Goal: Task Accomplishment & Management: Use online tool/utility

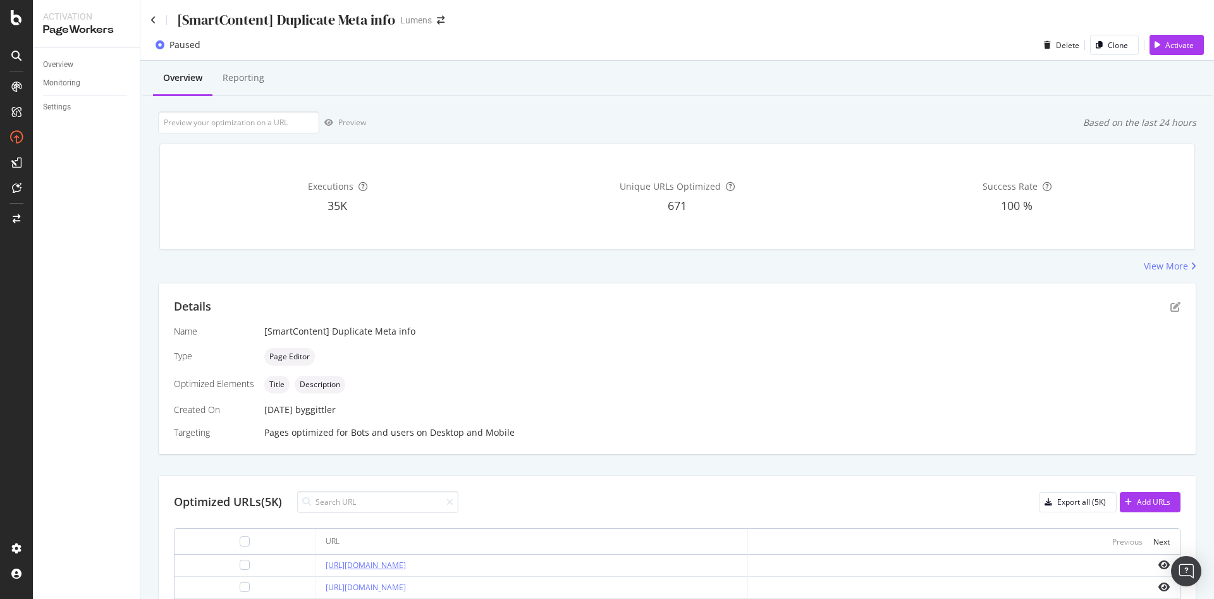
scroll to position [318, 0]
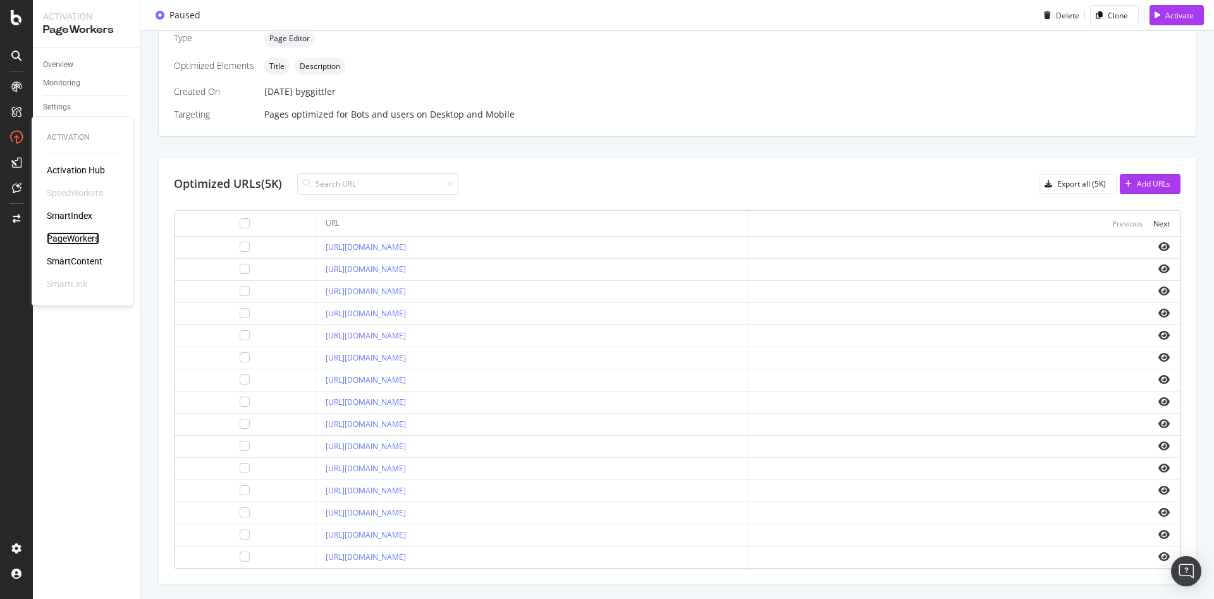
click at [78, 237] on div "PageWorkers" at bounding box center [73, 238] width 52 height 13
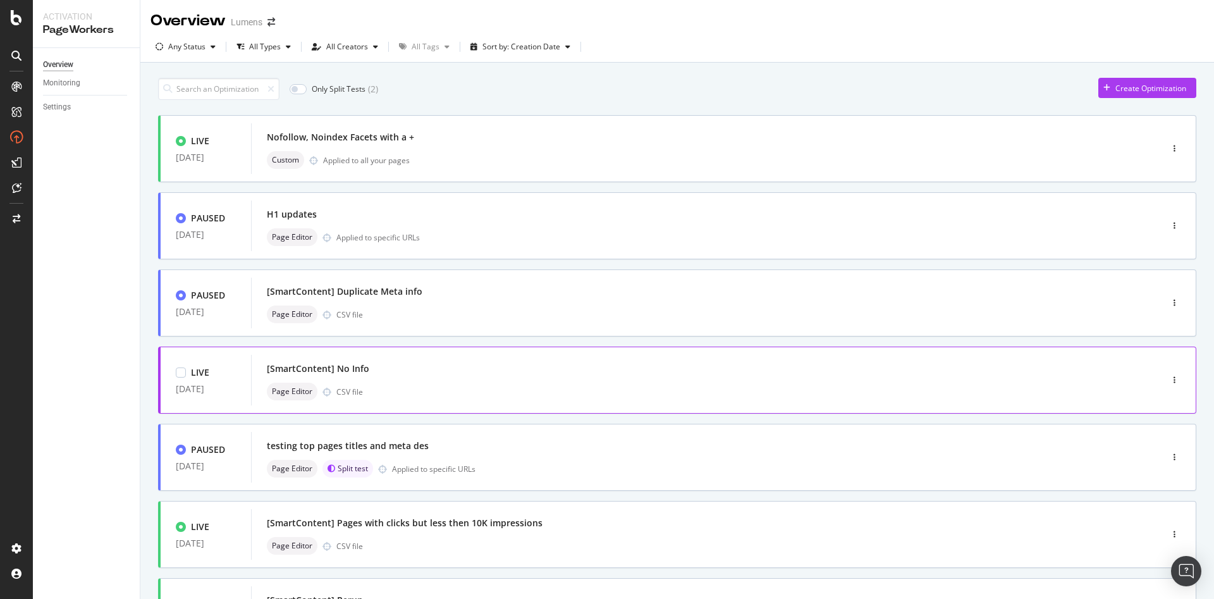
click at [434, 366] on div "[SmartContent] No Info" at bounding box center [687, 369] width 841 height 18
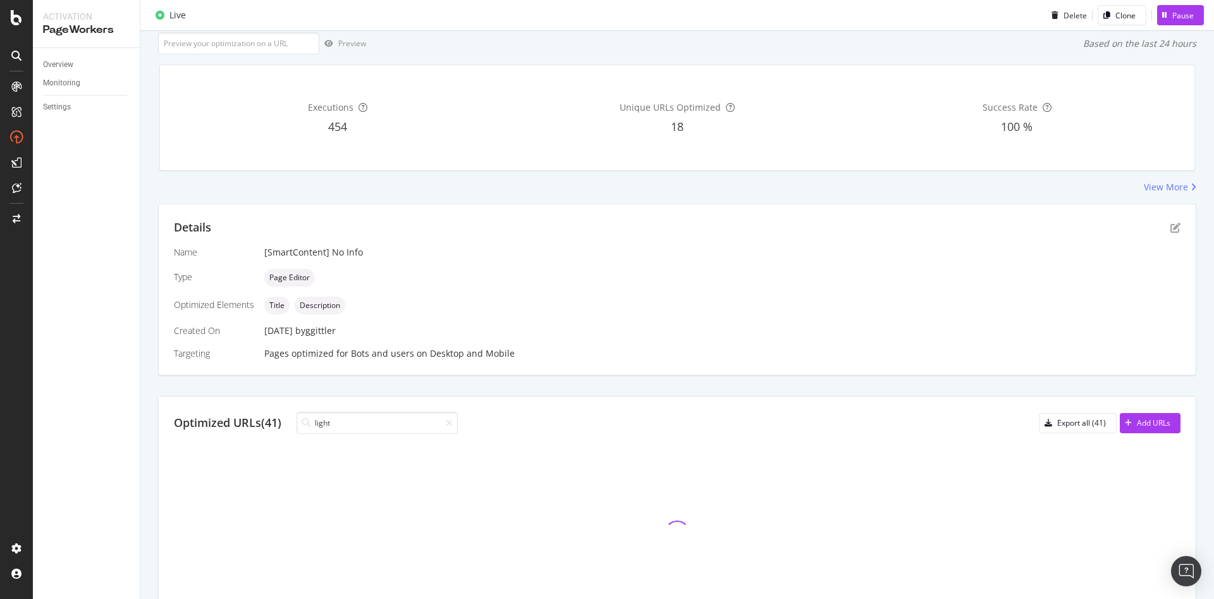
scroll to position [39, 0]
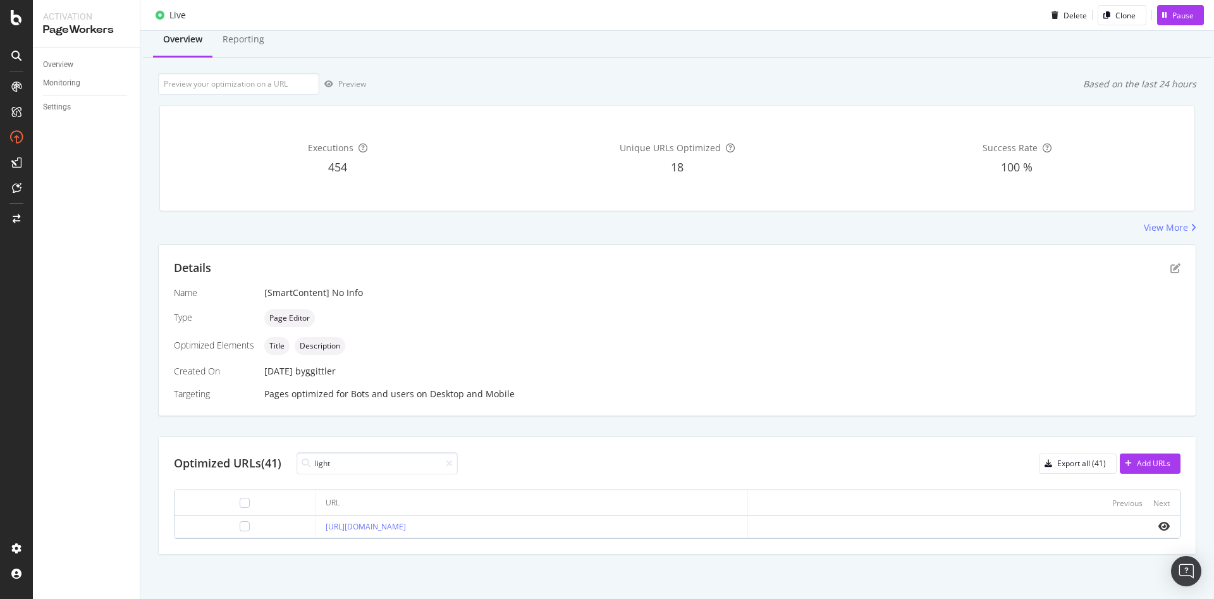
type input "light"
click at [232, 532] on td at bounding box center [245, 527] width 141 height 22
click at [240, 528] on div at bounding box center [245, 526] width 10 height 10
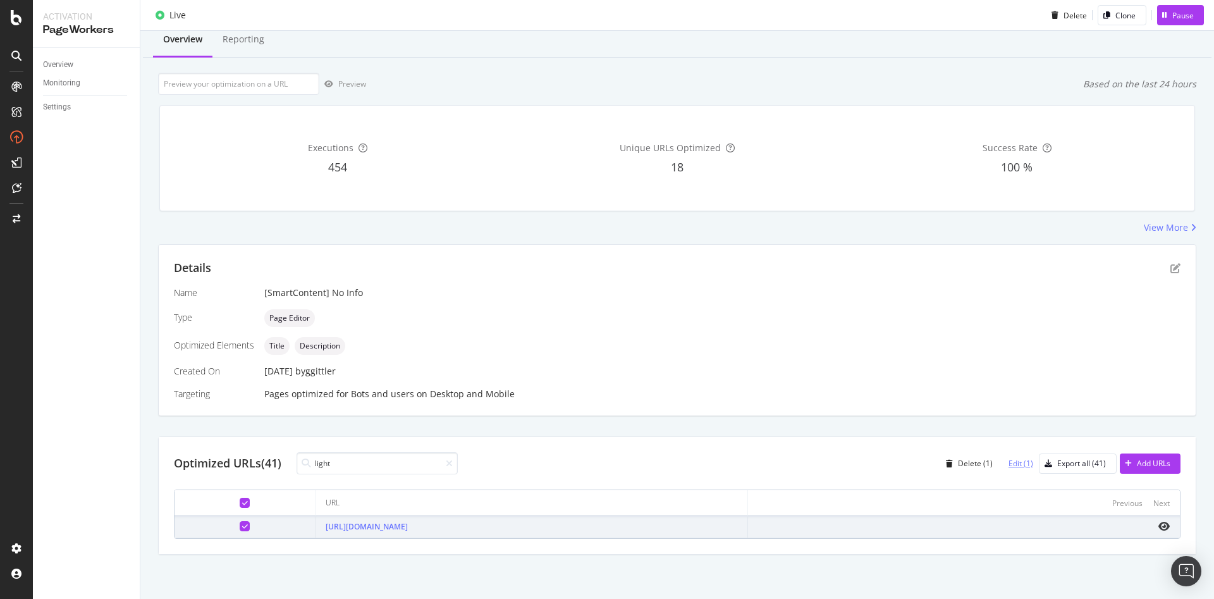
click at [1000, 469] on div "Edit (1)" at bounding box center [1016, 463] width 35 height 19
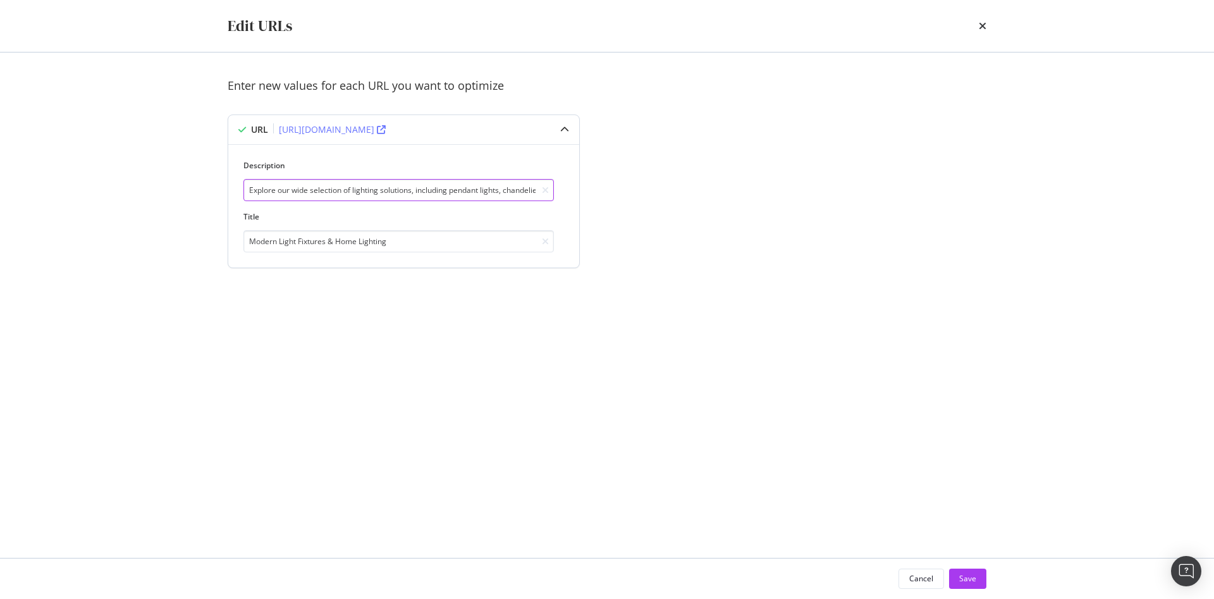
click at [317, 192] on input "Explore our wide selection of lighting solutions, including pendant lights, cha…" at bounding box center [398, 190] width 311 height 22
click at [624, 340] on div "Enter new values for each URL you want to optimize URL [URL][DOMAIN_NAME] Descr…" at bounding box center [607, 305] width 759 height 455
click at [921, 586] on div "Cancel" at bounding box center [921, 579] width 24 height 18
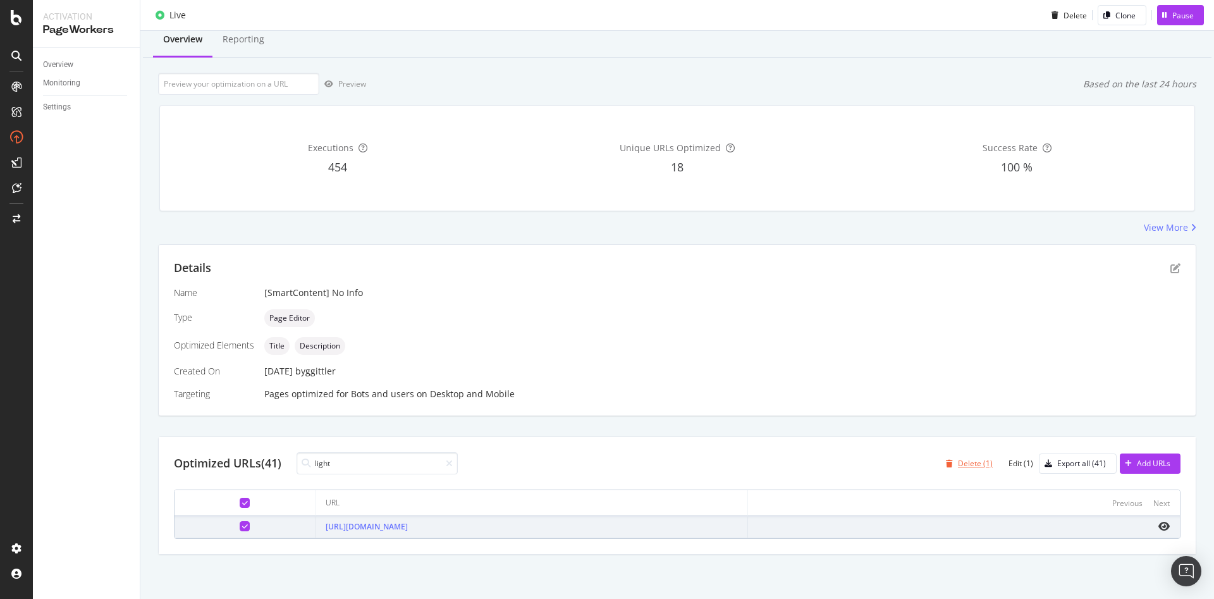
click at [944, 461] on div "button" at bounding box center [949, 464] width 17 height 8
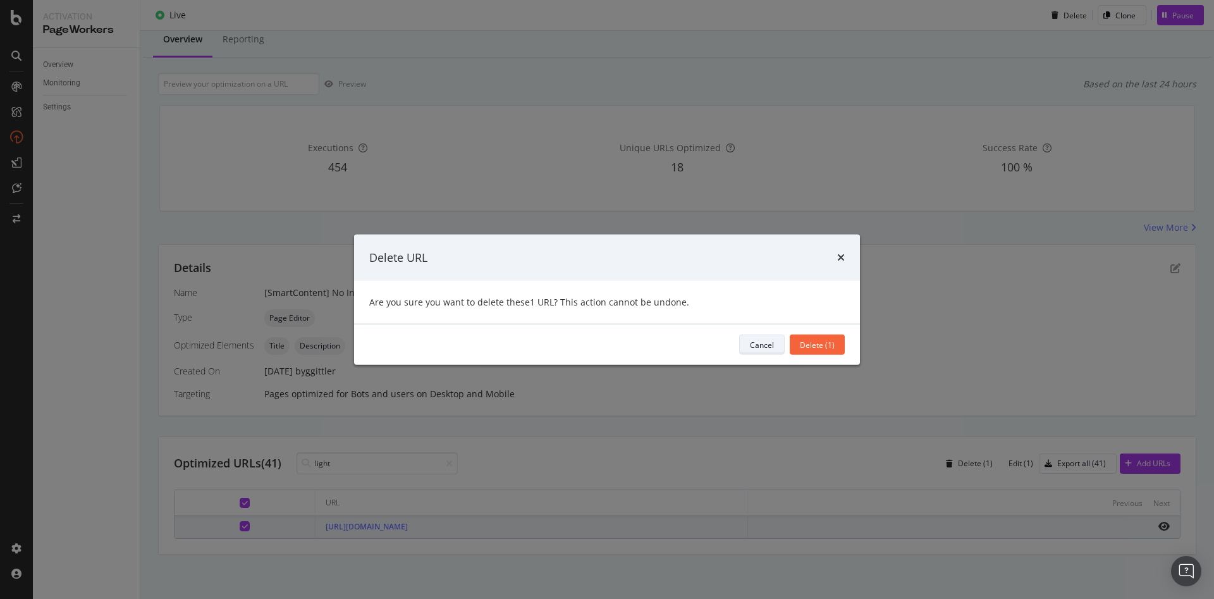
click at [755, 338] on div "Cancel" at bounding box center [762, 345] width 24 height 18
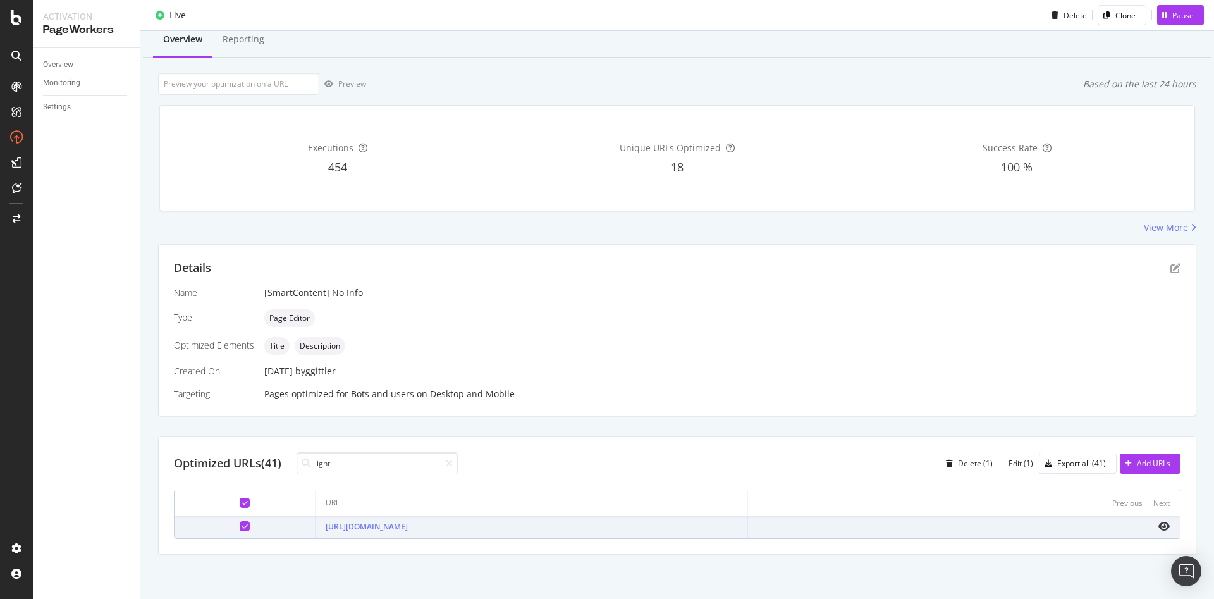
click at [446, 442] on div "Optimized URLs (41) light Delete (1) Edit (1) Export all (41) Add URLs URL Prev…" at bounding box center [677, 495] width 1037 height 117
click at [240, 506] on div at bounding box center [245, 503] width 10 height 10
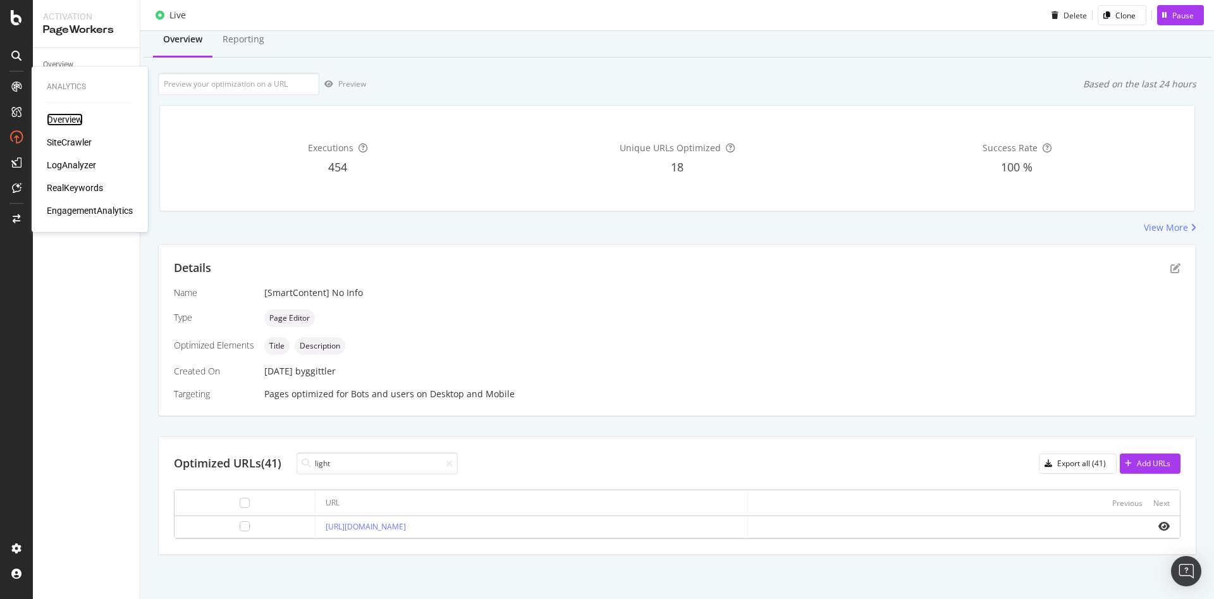
click at [76, 116] on div "Overview" at bounding box center [65, 119] width 36 height 13
